Goal: Task Accomplishment & Management: Manage account settings

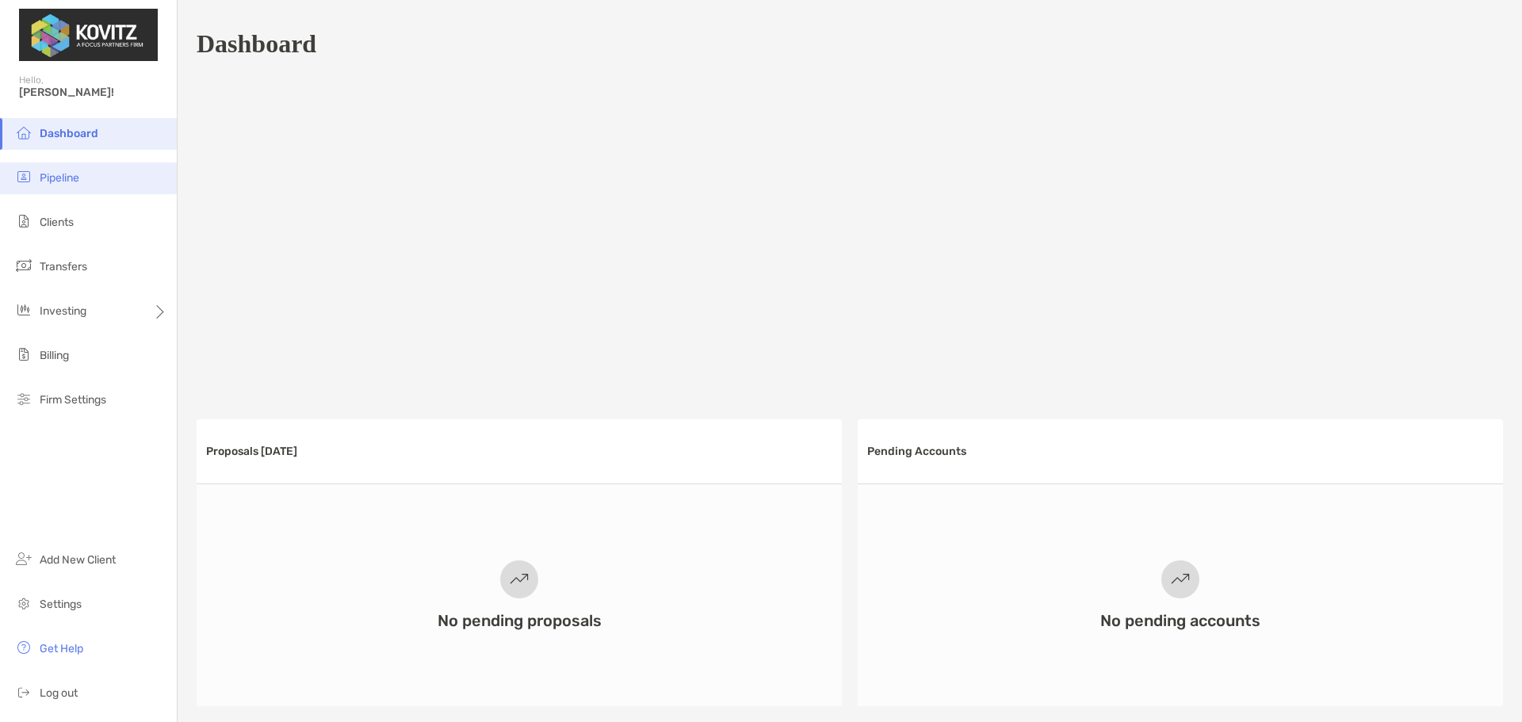
click at [93, 182] on li "Pipeline" at bounding box center [88, 179] width 177 height 32
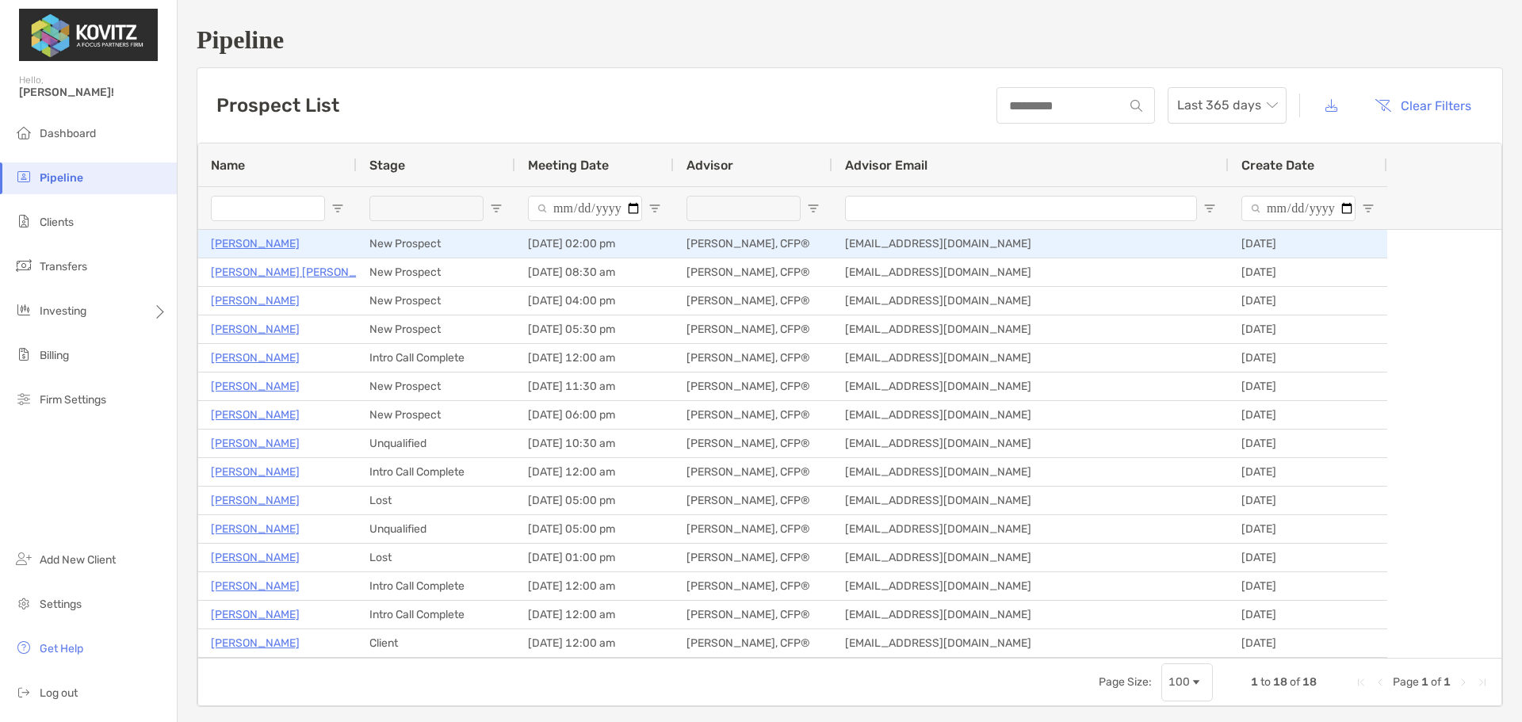
type input "**********"
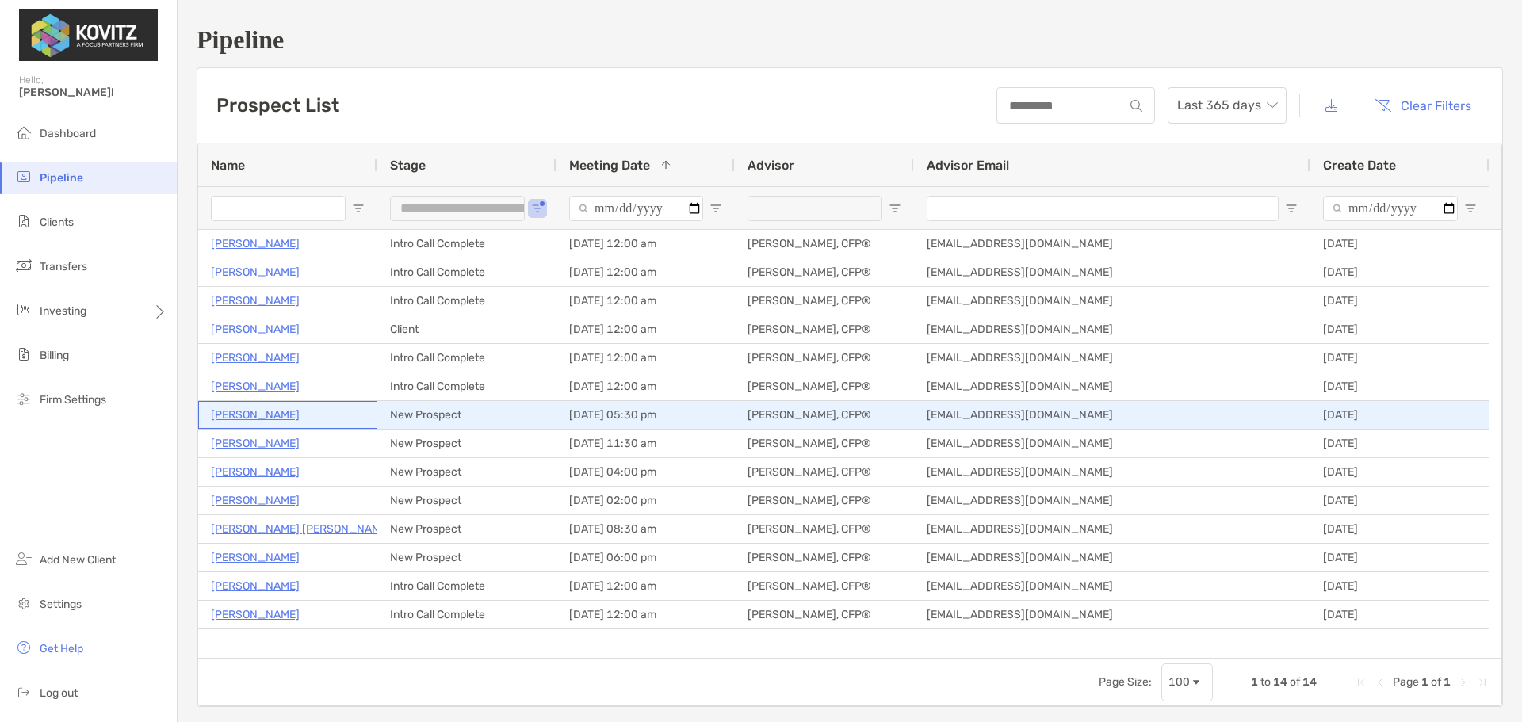
click at [255, 415] on p "[PERSON_NAME]" at bounding box center [255, 415] width 89 height 20
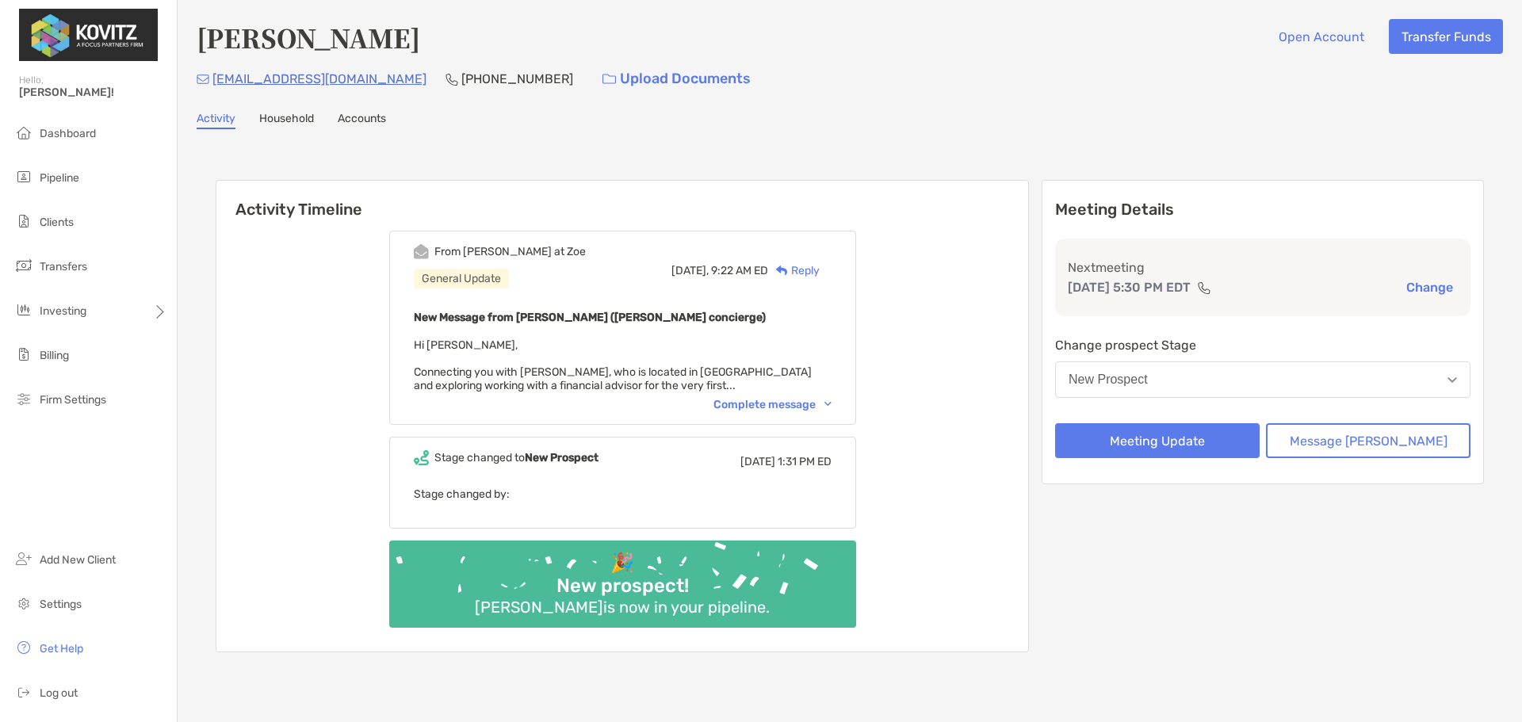
click at [789, 404] on div "Complete message" at bounding box center [772, 404] width 118 height 13
